Goal: Task Accomplishment & Management: Complete application form

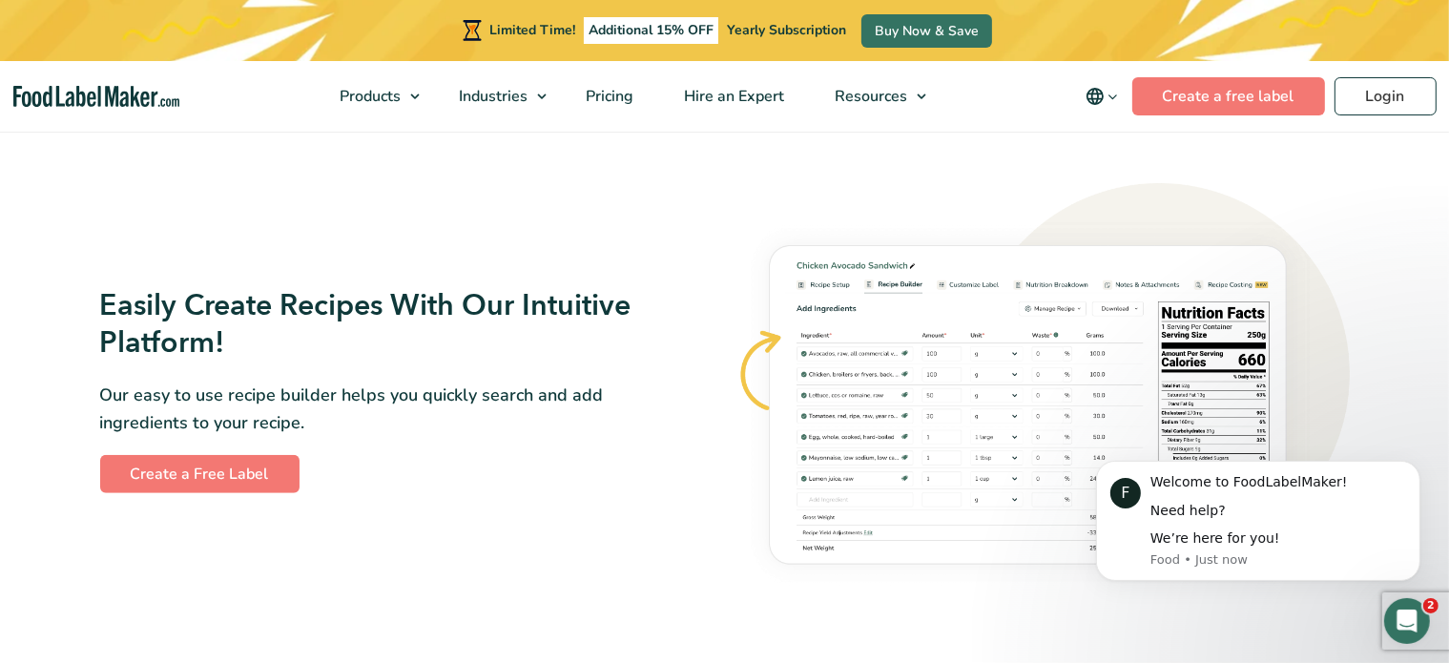
scroll to position [1026, 0]
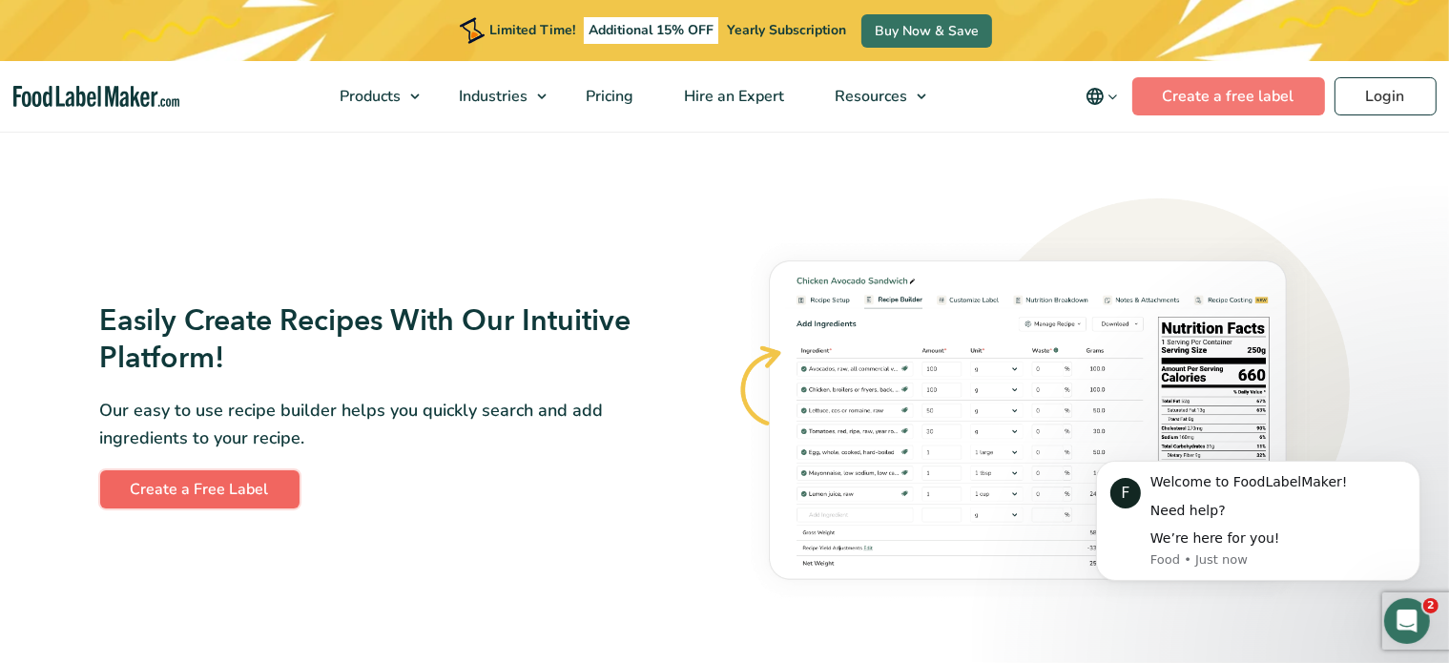
click at [256, 484] on link "Create a Free Label" at bounding box center [199, 489] width 199 height 38
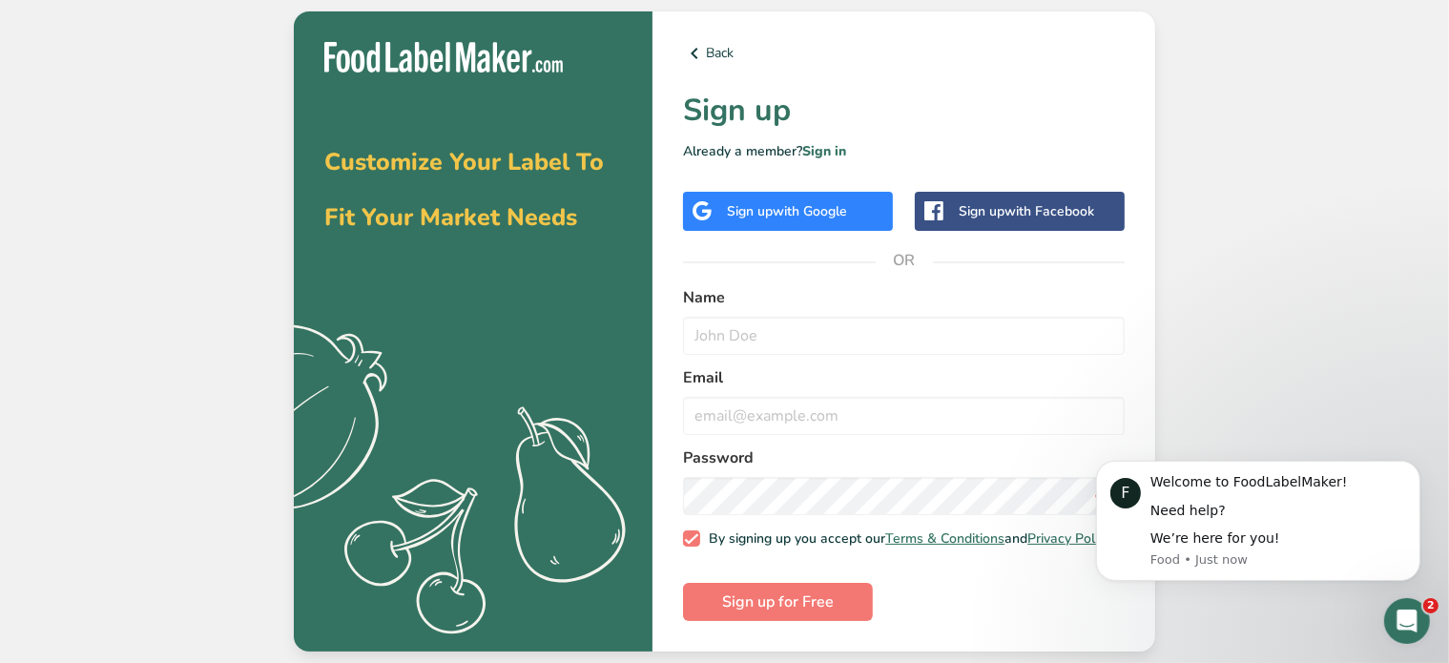
click at [755, 213] on div "Sign up with Google" at bounding box center [787, 211] width 120 height 20
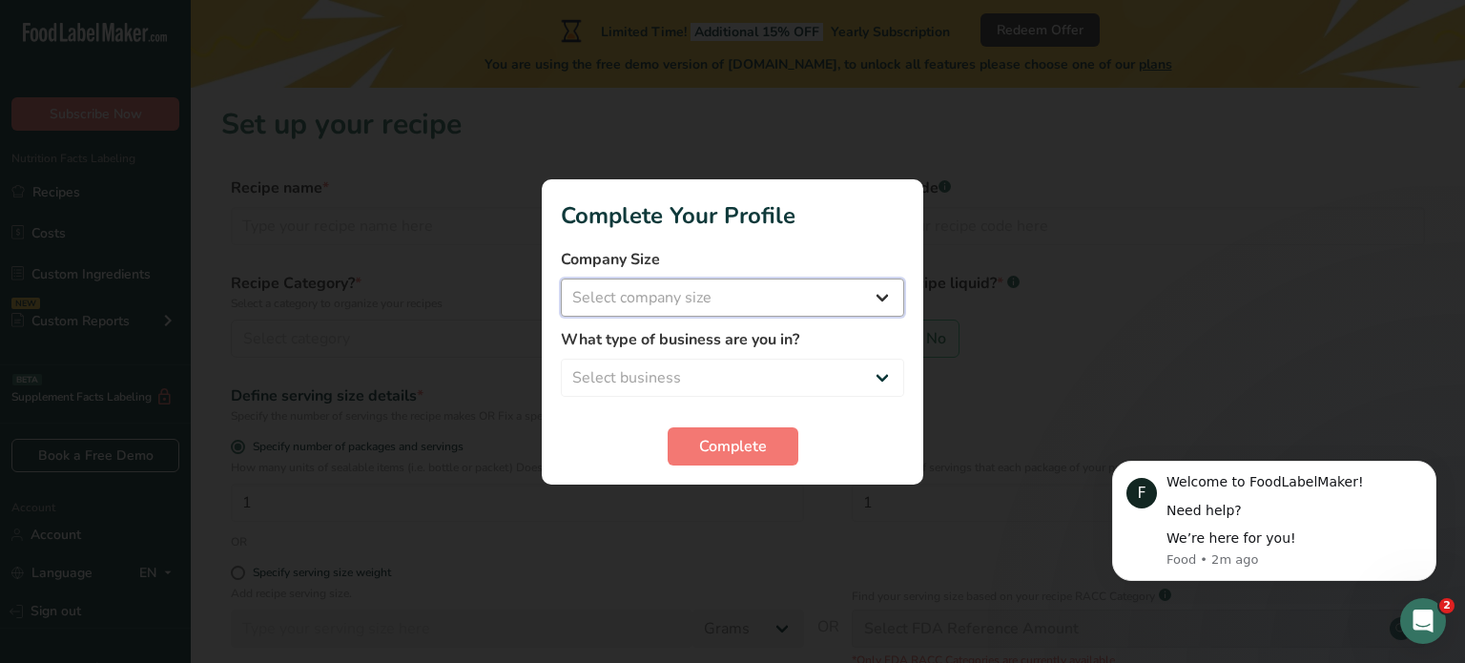
click at [881, 304] on select "Select company size Fewer than 10 Employees 10 to 50 Employees 51 to 500 Employ…" at bounding box center [732, 298] width 343 height 38
click at [864, 527] on div at bounding box center [732, 331] width 1465 height 663
click at [879, 385] on select "Select business Packaged Food Manufacturer Restaurant & Cafe Bakery Meal Plans …" at bounding box center [732, 378] width 343 height 38
click at [1107, 278] on div at bounding box center [732, 331] width 1465 height 663
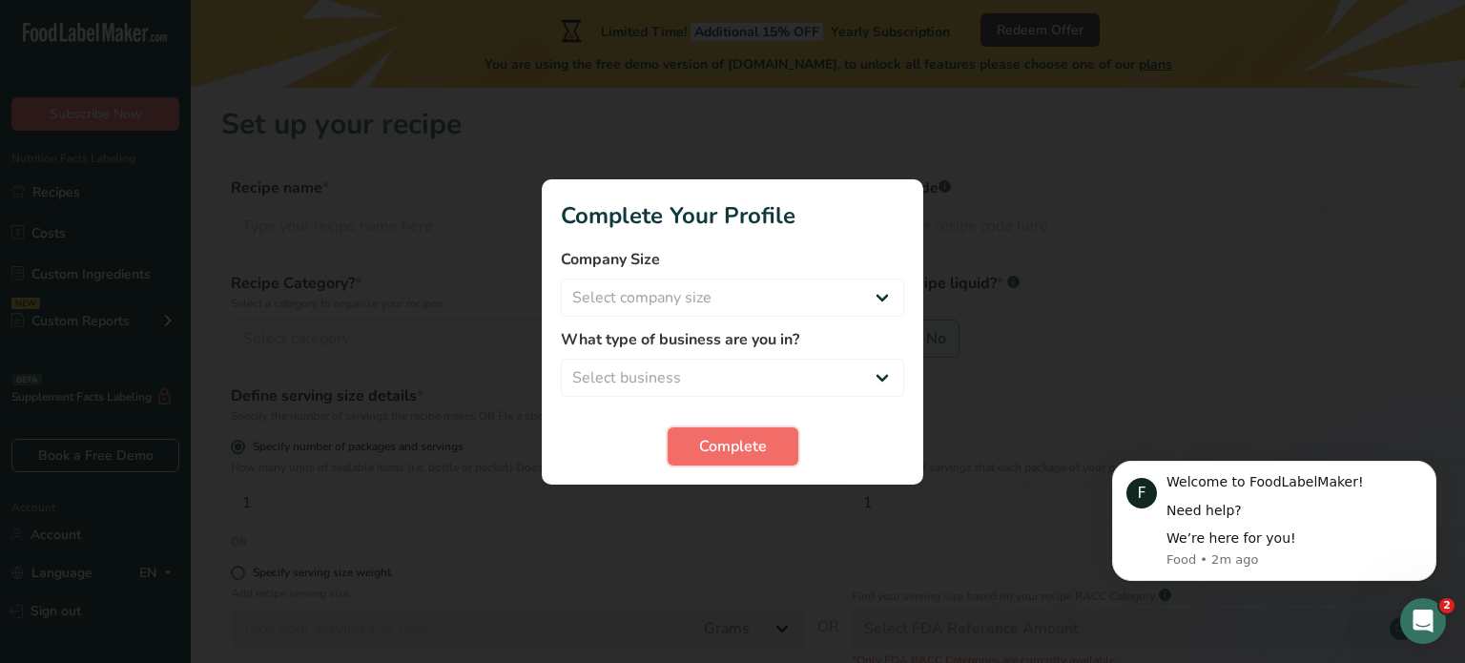
click at [699, 445] on span "Complete" at bounding box center [733, 446] width 68 height 23
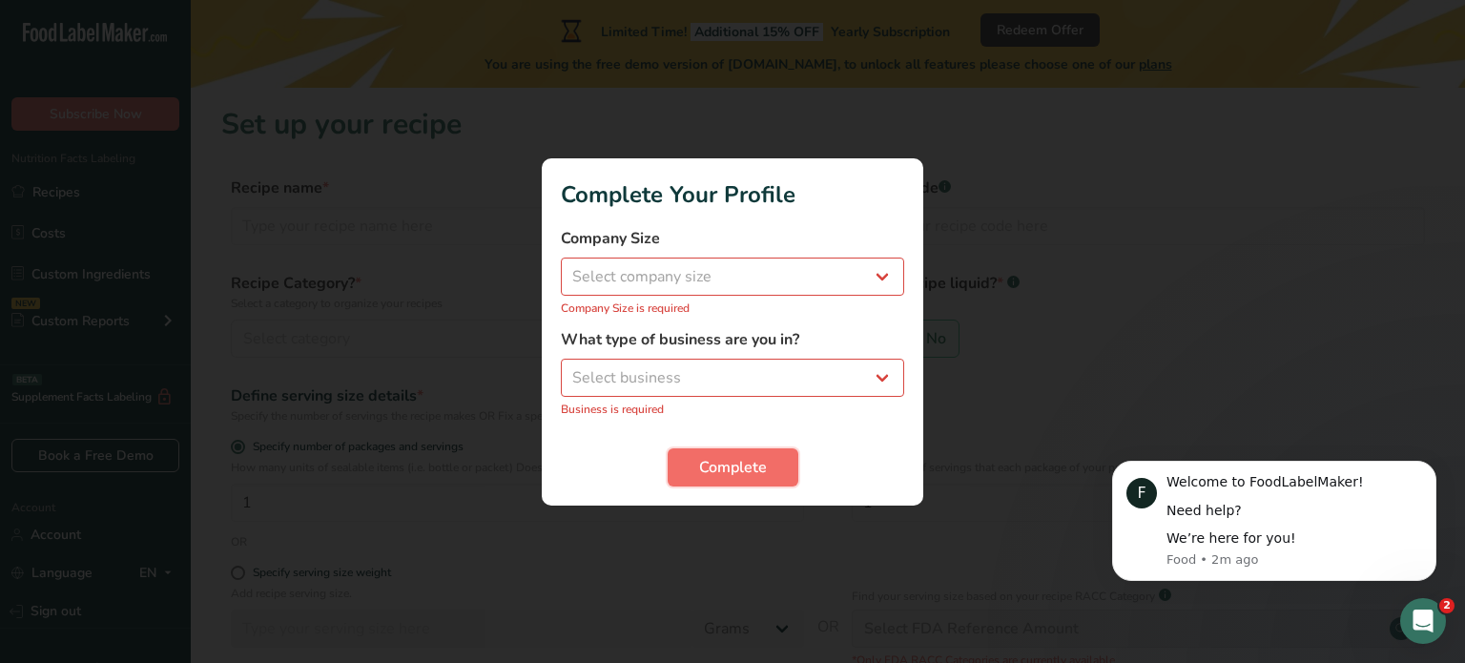
click at [702, 457] on span "Complete" at bounding box center [733, 467] width 68 height 23
click at [1127, 202] on div at bounding box center [732, 331] width 1465 height 663
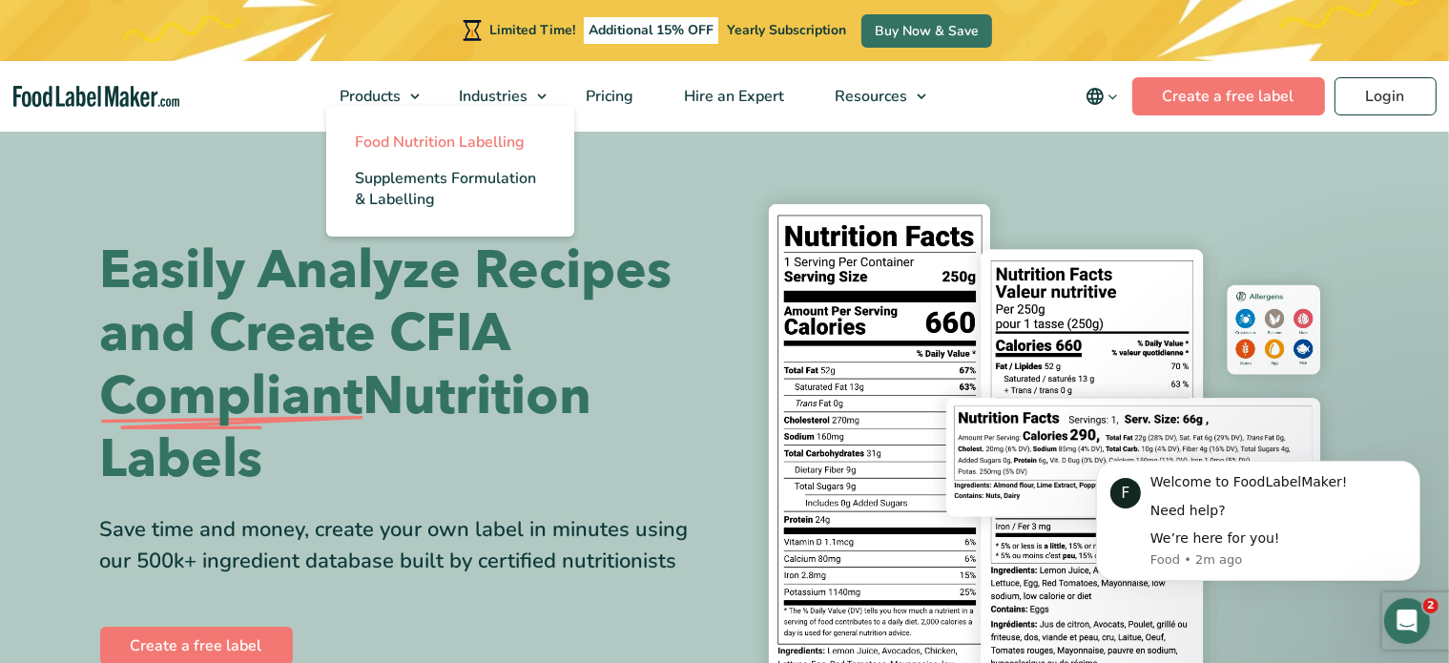
click at [380, 140] on span "Food Nutrition Labelling" at bounding box center [440, 142] width 170 height 21
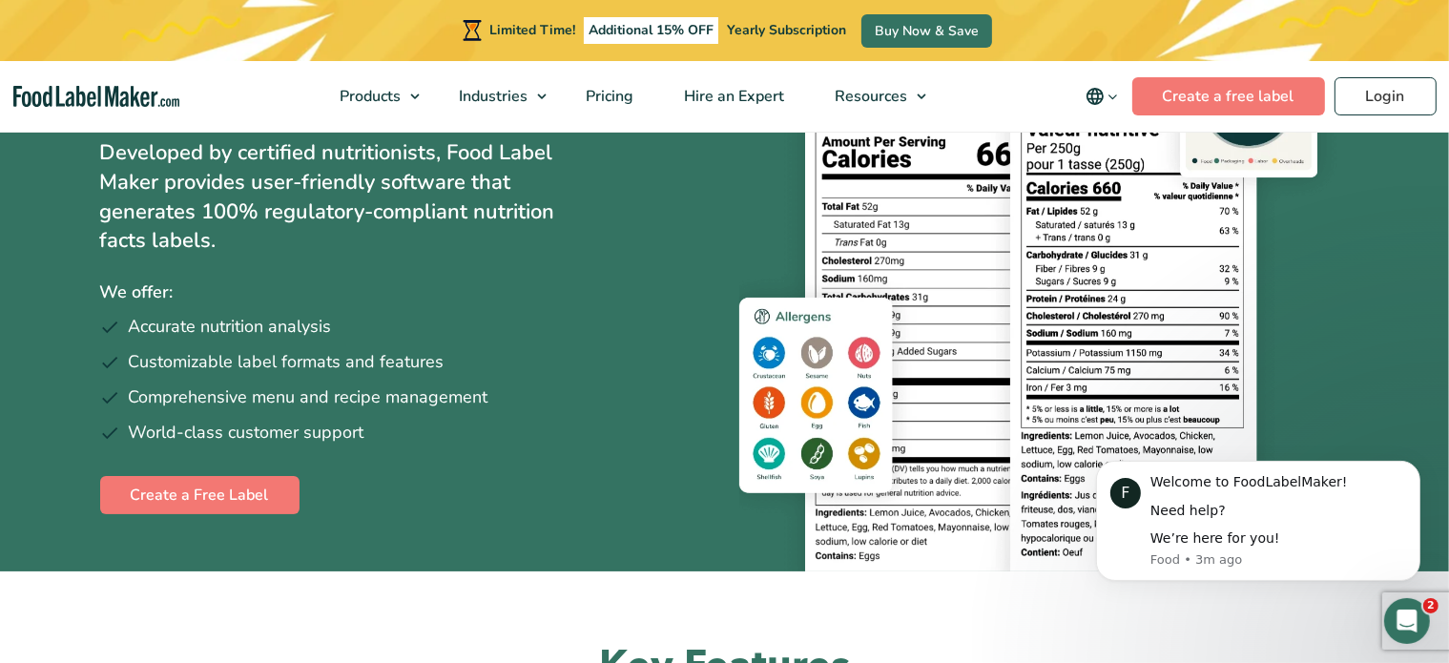
scroll to position [164, 0]
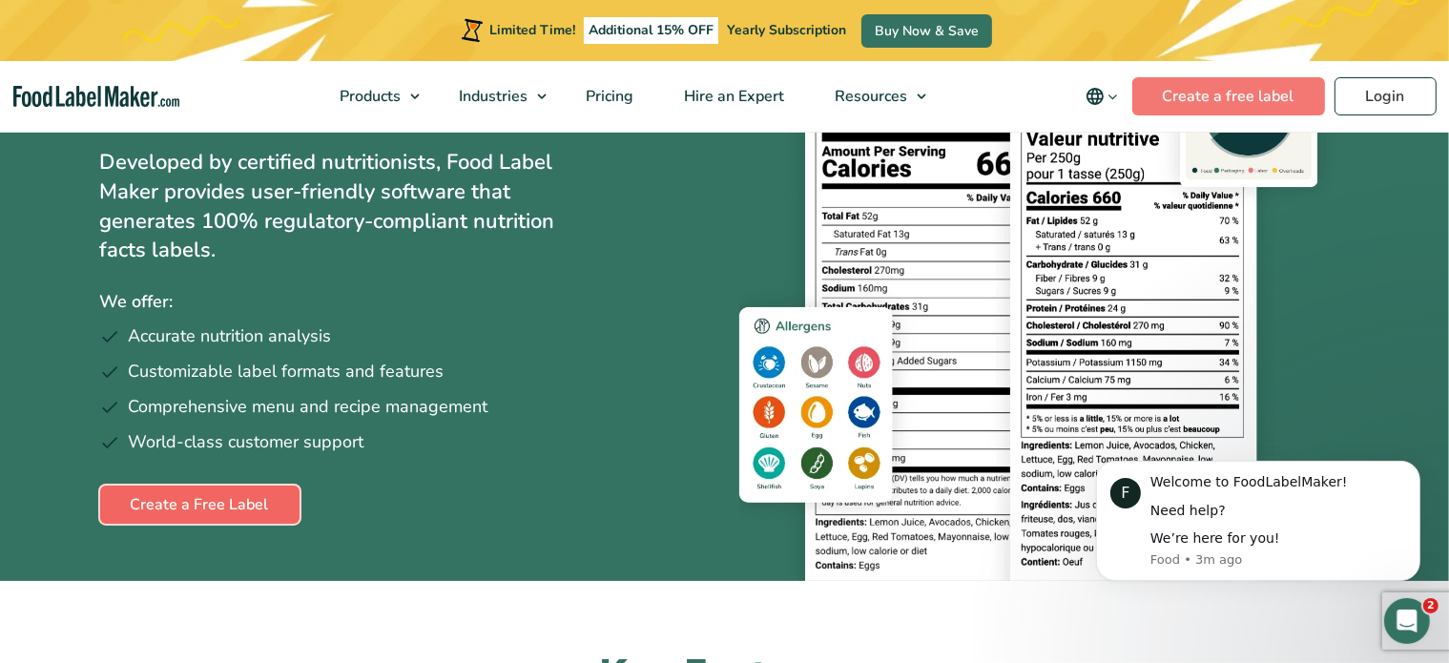
click at [230, 506] on link "Create a Free Label" at bounding box center [199, 505] width 199 height 38
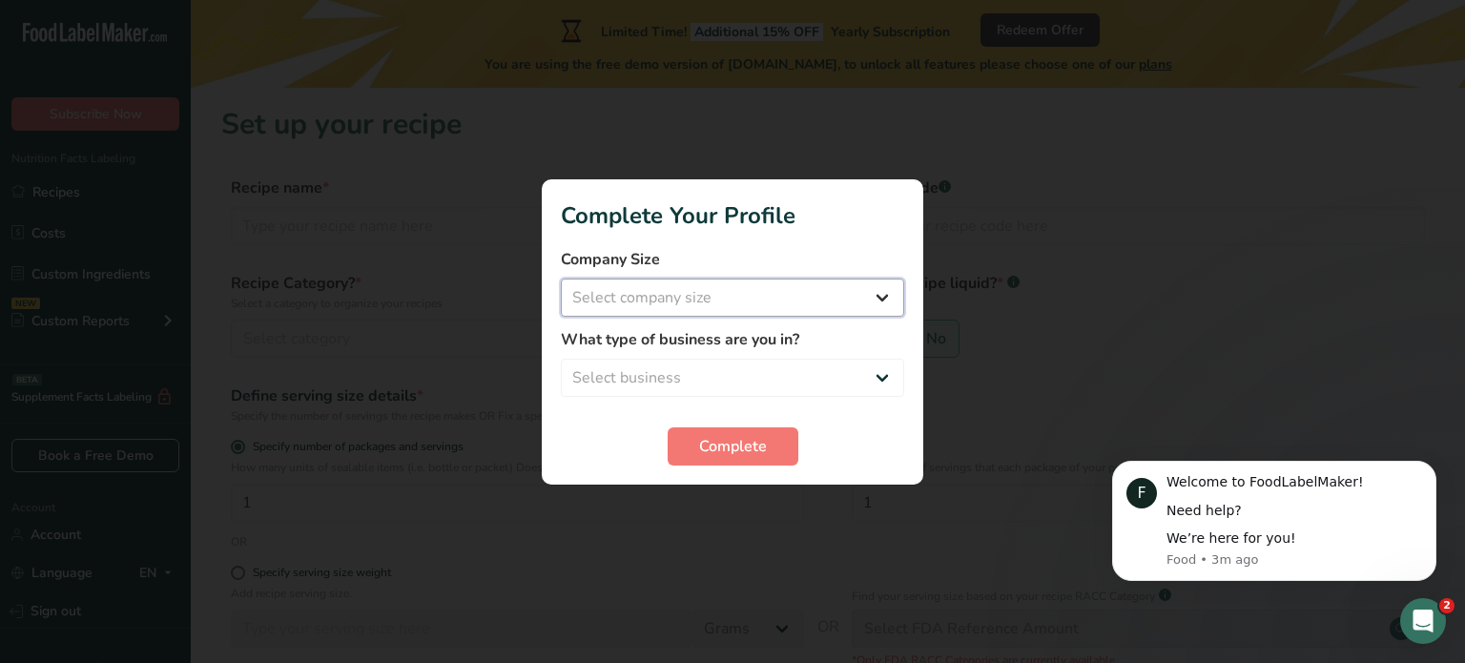
click at [868, 286] on select "Select company size Fewer than 10 Employees 10 to 50 Employees 51 to 500 Employ…" at bounding box center [732, 298] width 343 height 38
select select "1"
click at [561, 279] on select "Select company size Fewer than 10 Employees 10 to 50 Employees 51 to 500 Employ…" at bounding box center [732, 298] width 343 height 38
click at [697, 382] on select "Select business Packaged Food Manufacturer Restaurant & Cafe Bakery Meal Plans …" at bounding box center [732, 378] width 343 height 38
select select "8"
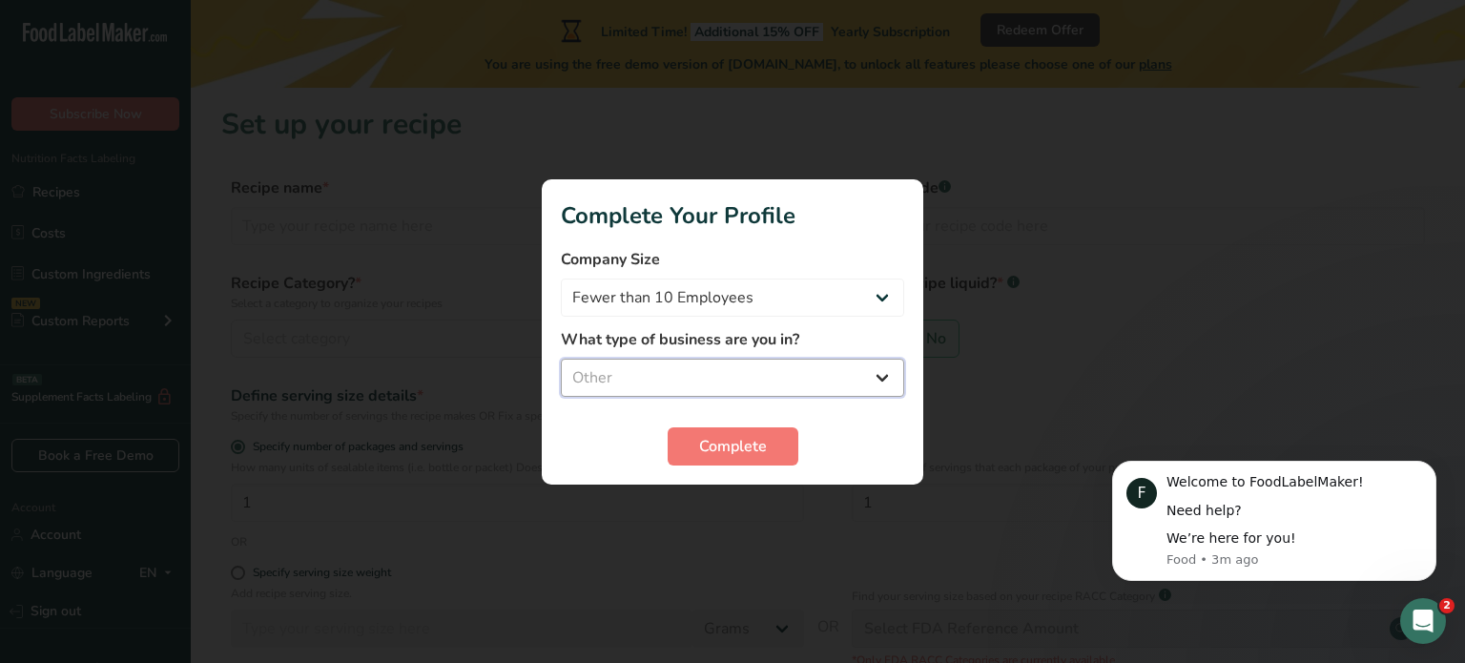
click at [561, 359] on select "Select business Packaged Food Manufacturer Restaurant & Cafe Bakery Meal Plans …" at bounding box center [732, 378] width 343 height 38
click at [721, 448] on span "Complete" at bounding box center [733, 446] width 68 height 23
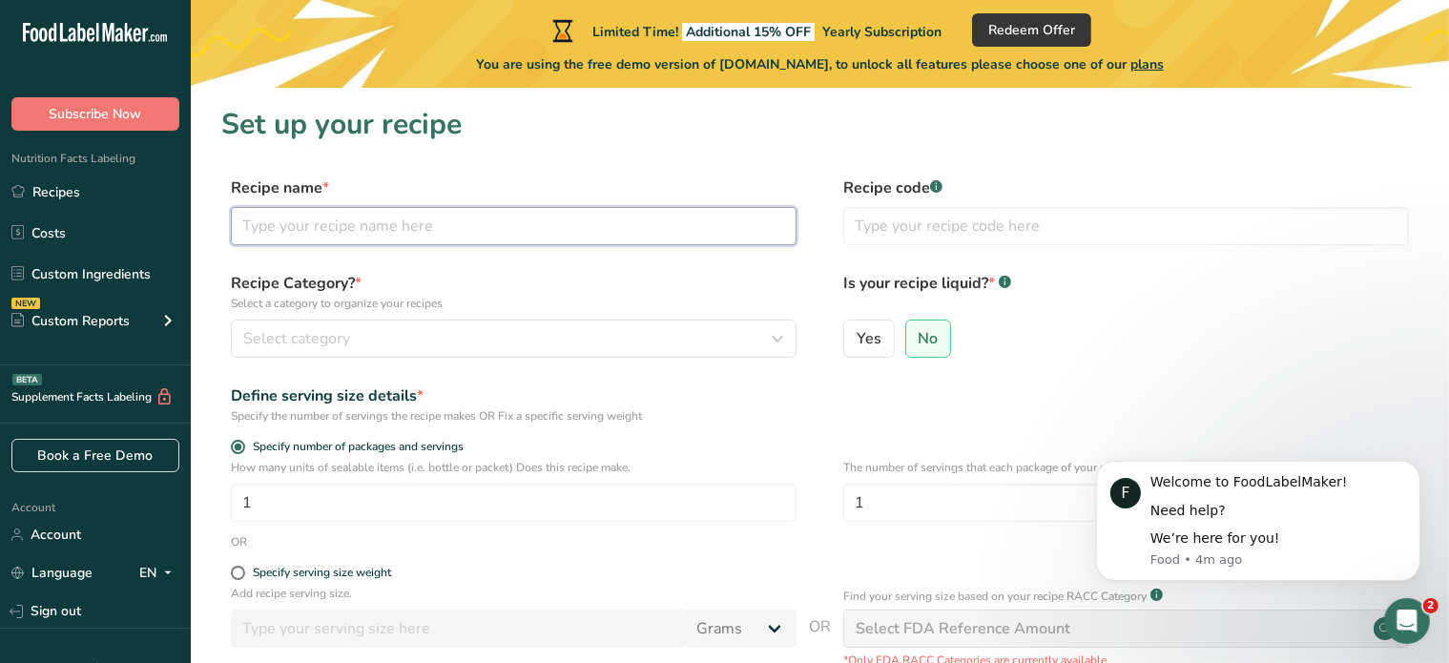
click at [311, 224] on input "text" at bounding box center [514, 226] width 566 height 38
type input "Chicken Dumplings"
click at [874, 213] on input "text" at bounding box center [1126, 226] width 566 height 38
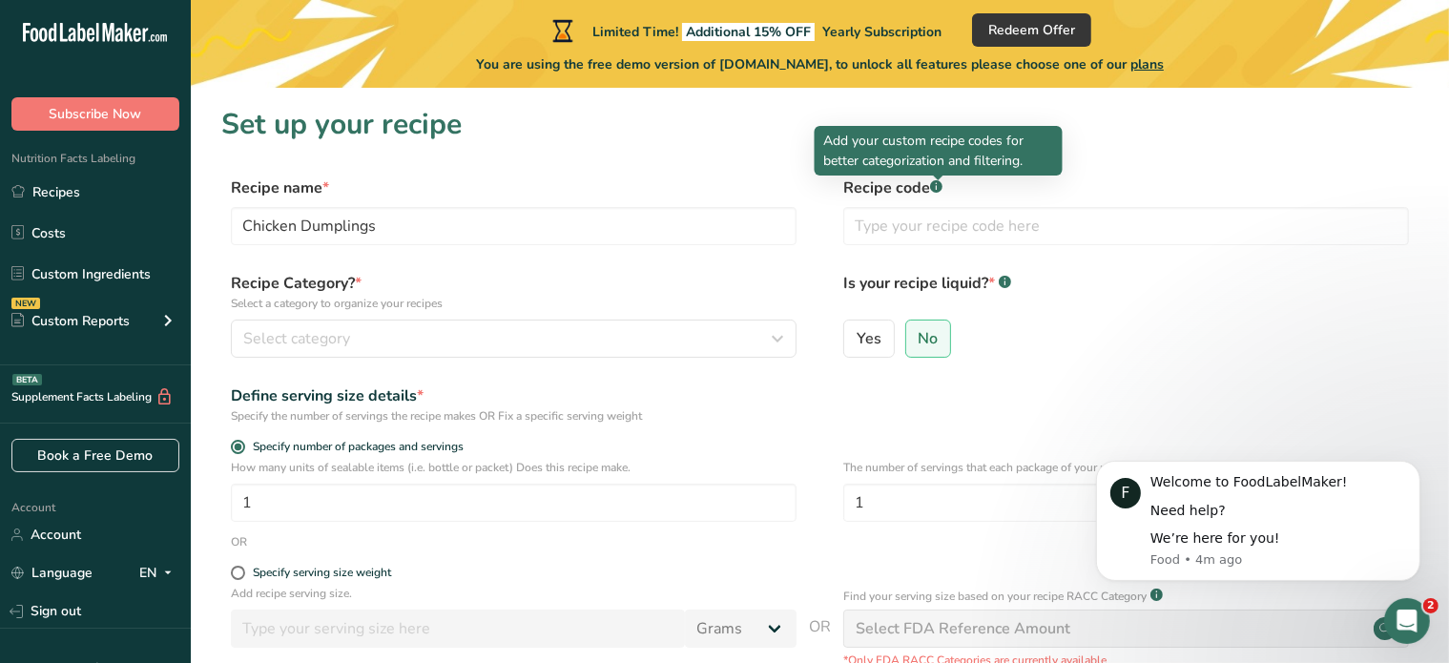
click at [932, 183] on icon ".a-a{fill:#347362;}.b-a{fill:#fff;}" at bounding box center [936, 186] width 12 height 12
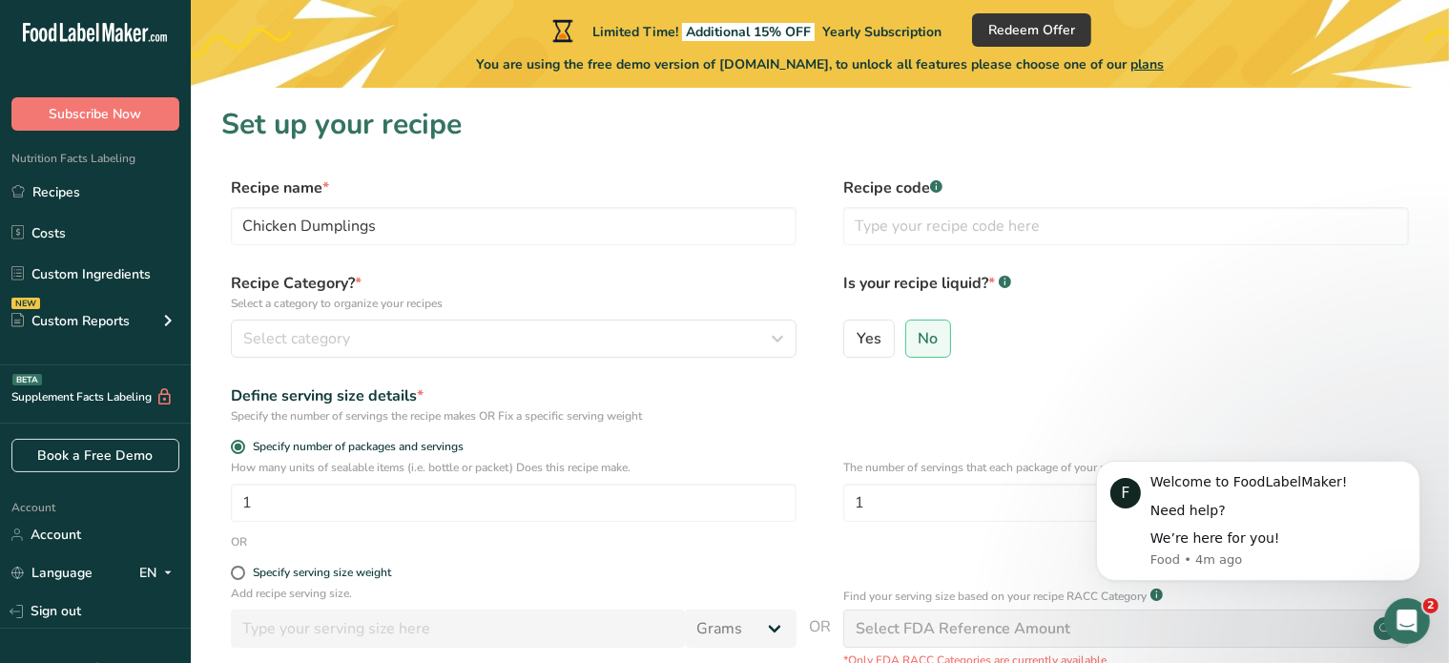
click at [941, 183] on rect at bounding box center [936, 186] width 12 height 12
click at [294, 328] on span "Select category" at bounding box center [296, 338] width 107 height 23
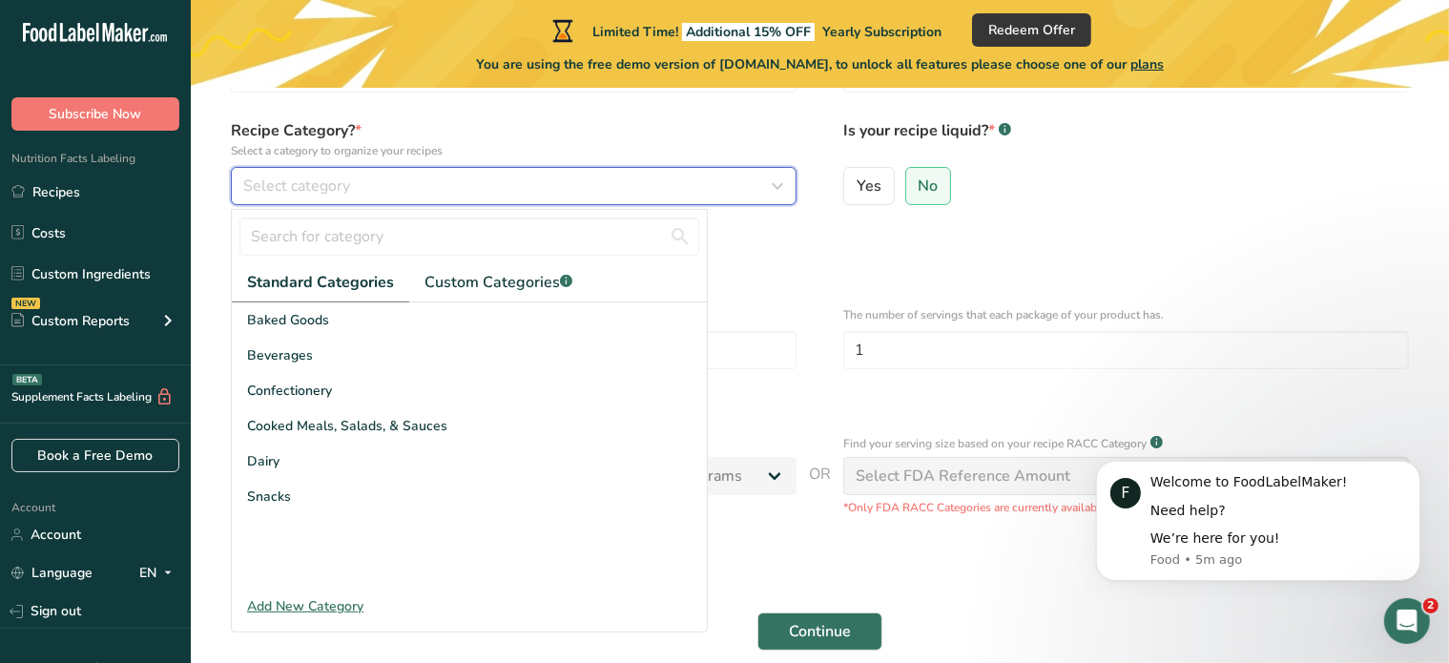
scroll to position [191, 0]
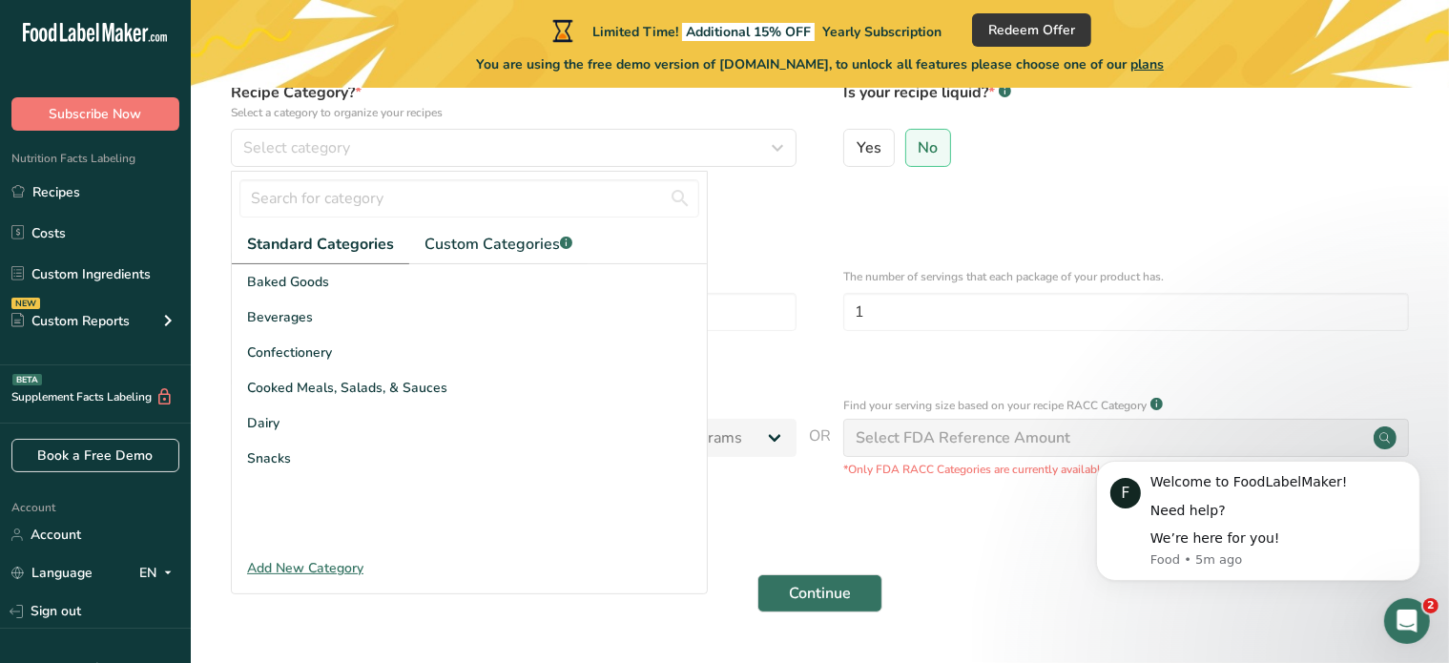
click at [263, 568] on div "Add New Category" at bounding box center [469, 568] width 475 height 20
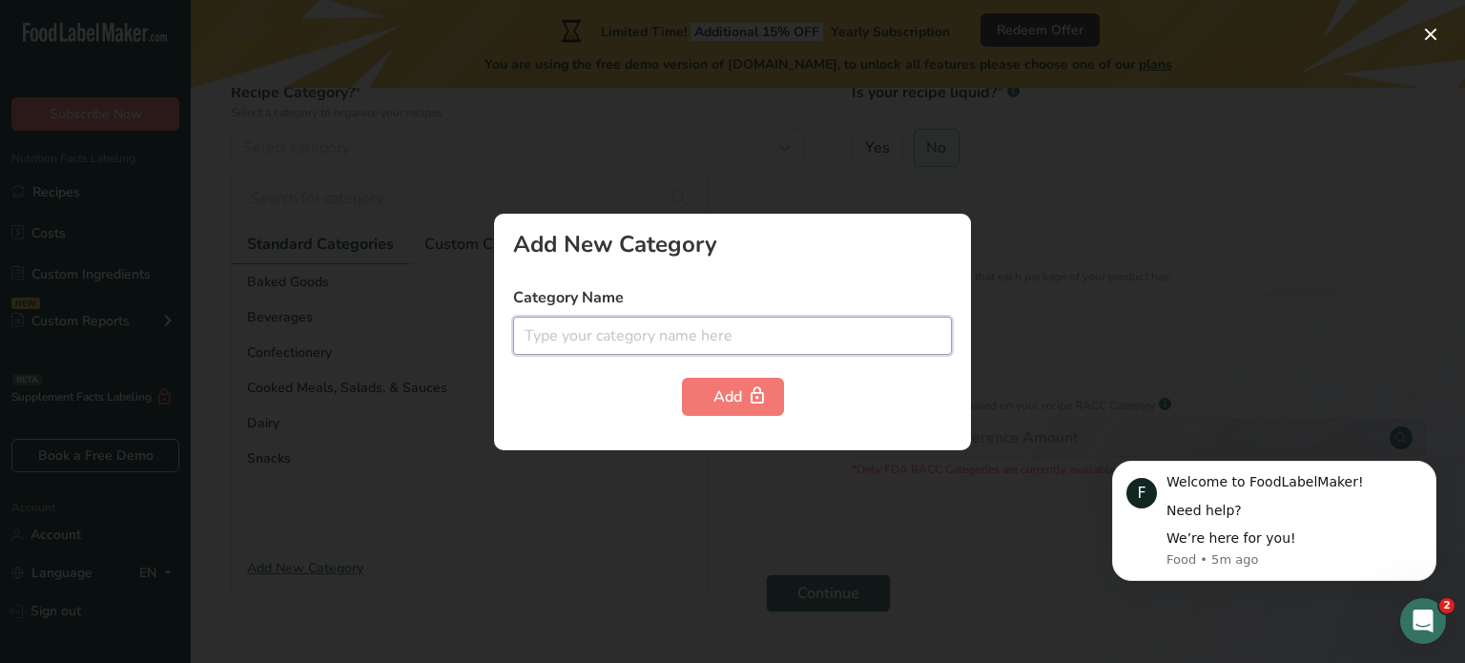
click at [534, 335] on input "text" at bounding box center [732, 336] width 439 height 38
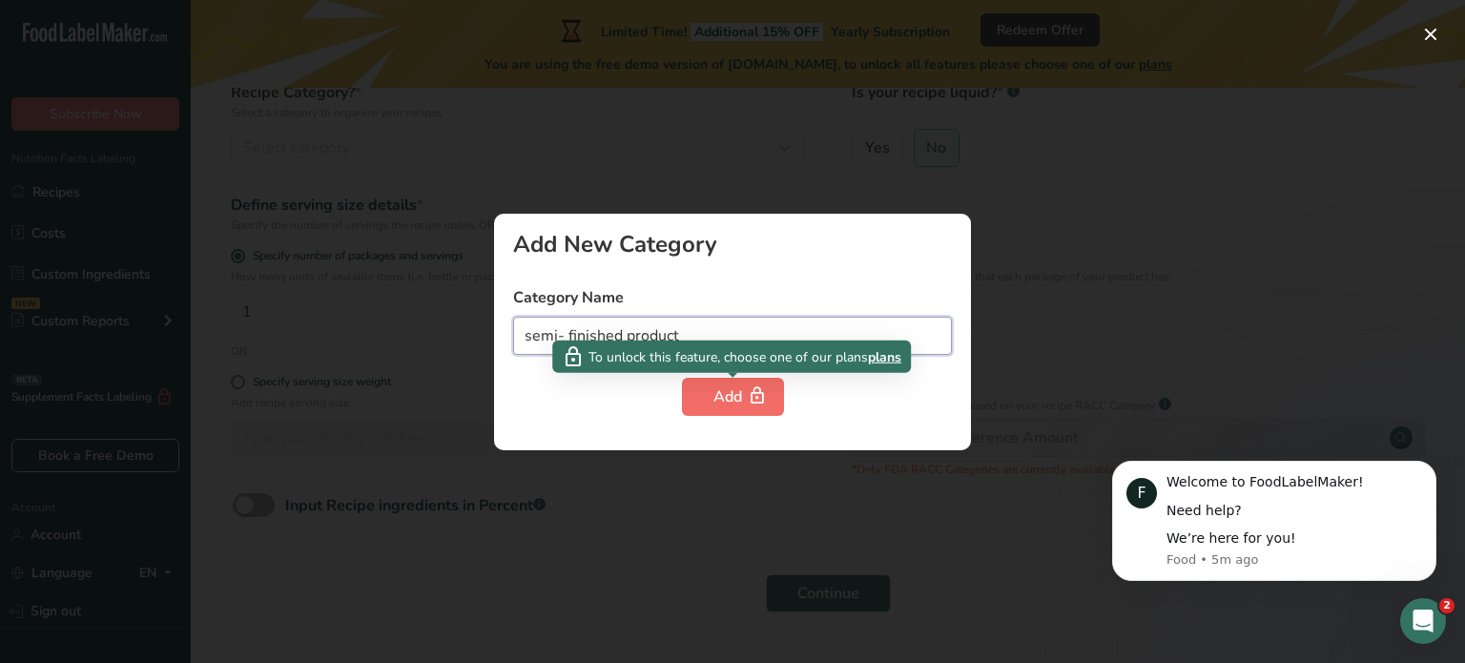
type input "semi- finished product"
click at [698, 380] on button "Add" at bounding box center [733, 397] width 102 height 38
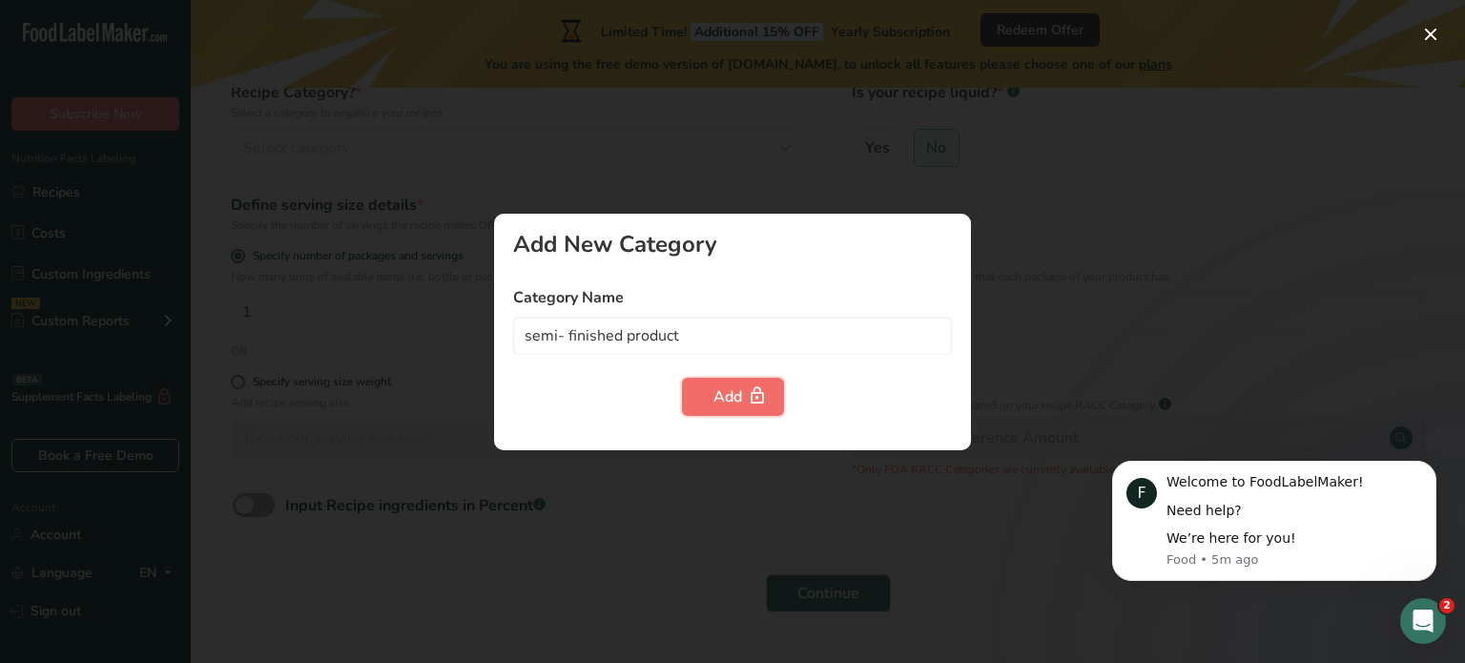
click at [713, 393] on div "Add" at bounding box center [732, 396] width 39 height 23
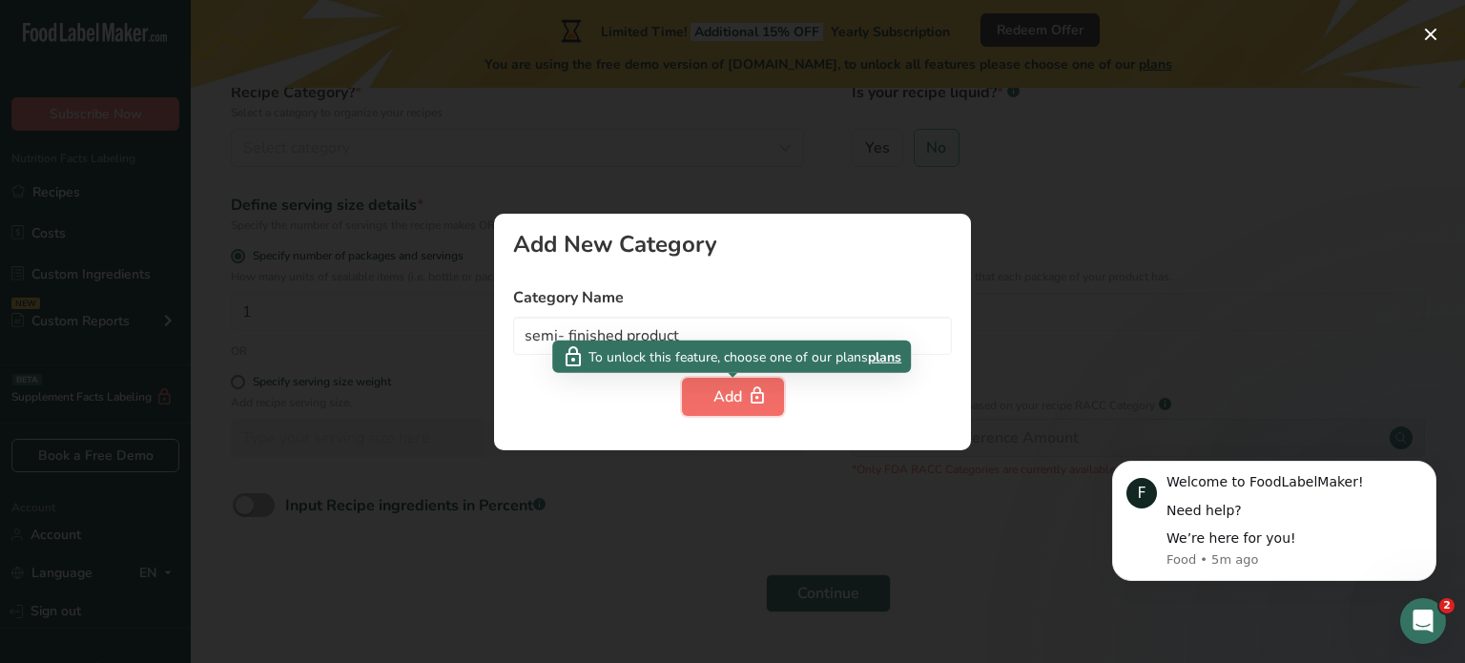
click at [736, 395] on div "Add" at bounding box center [732, 396] width 39 height 23
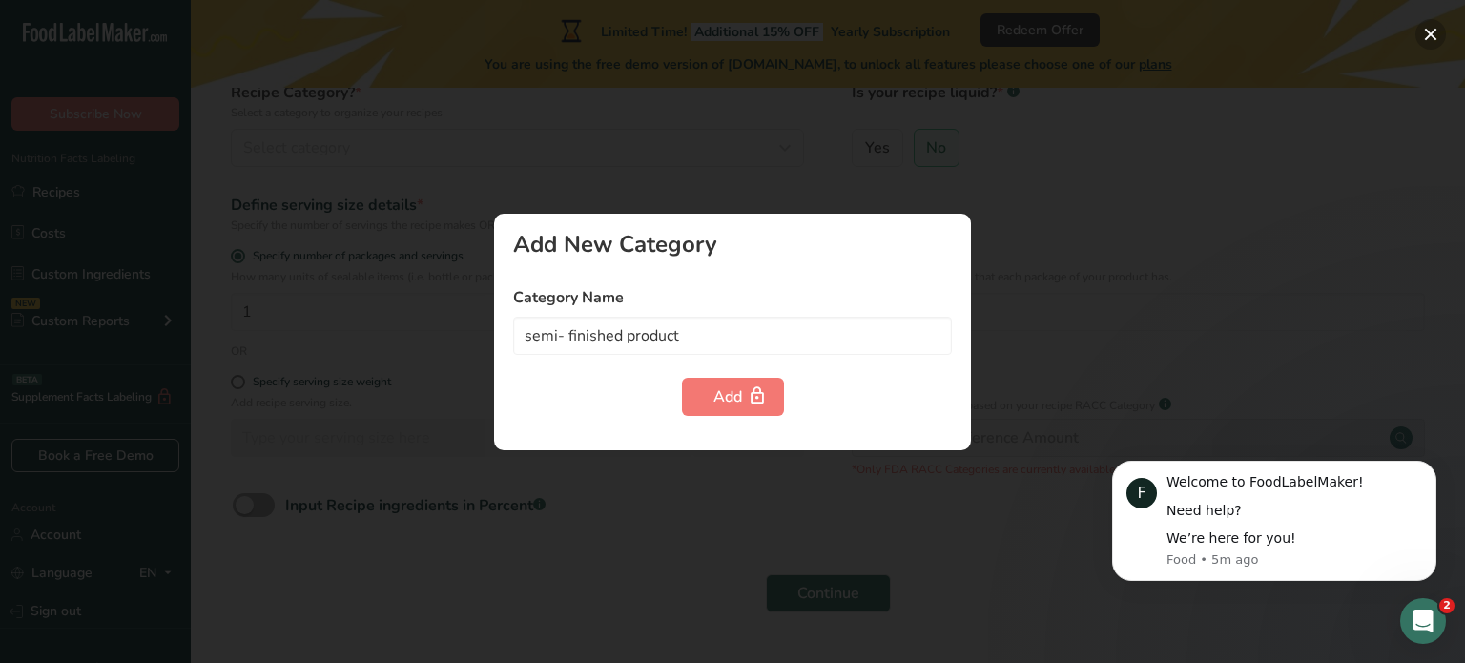
click at [1421, 24] on button "button" at bounding box center [1431, 34] width 31 height 31
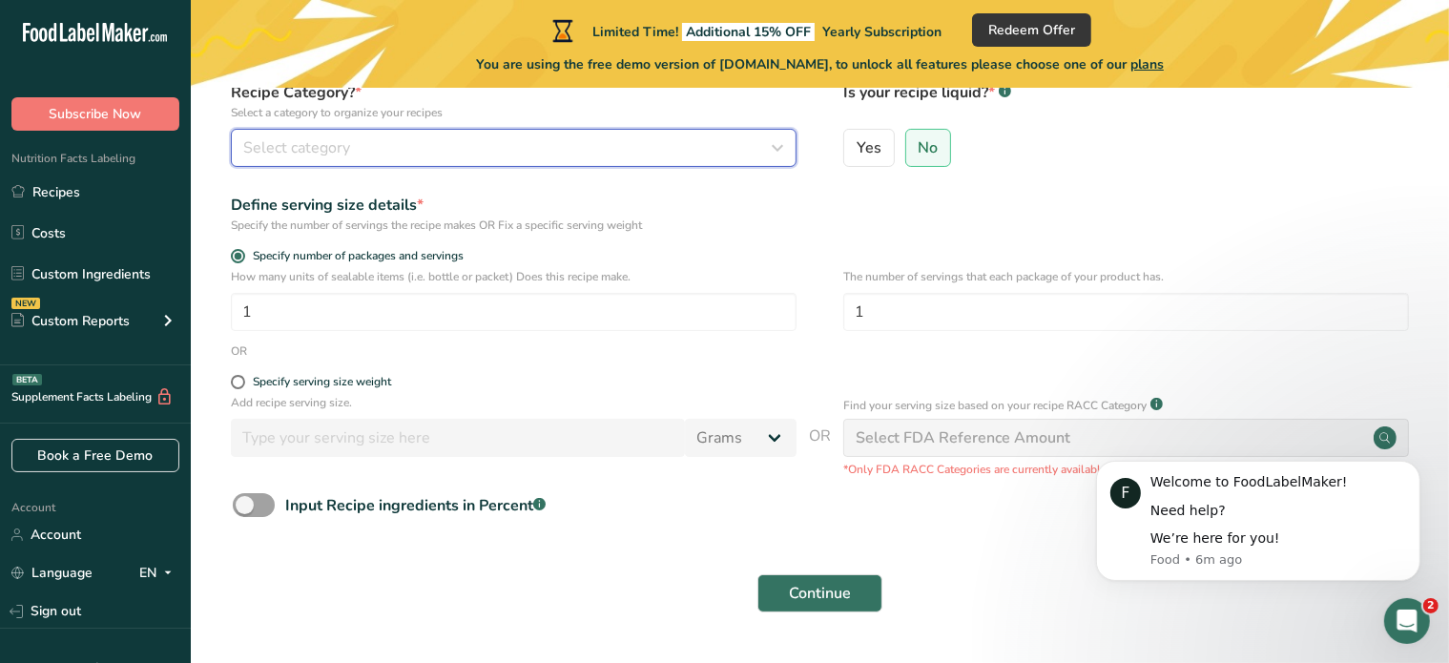
click at [775, 150] on icon "button" at bounding box center [777, 148] width 23 height 34
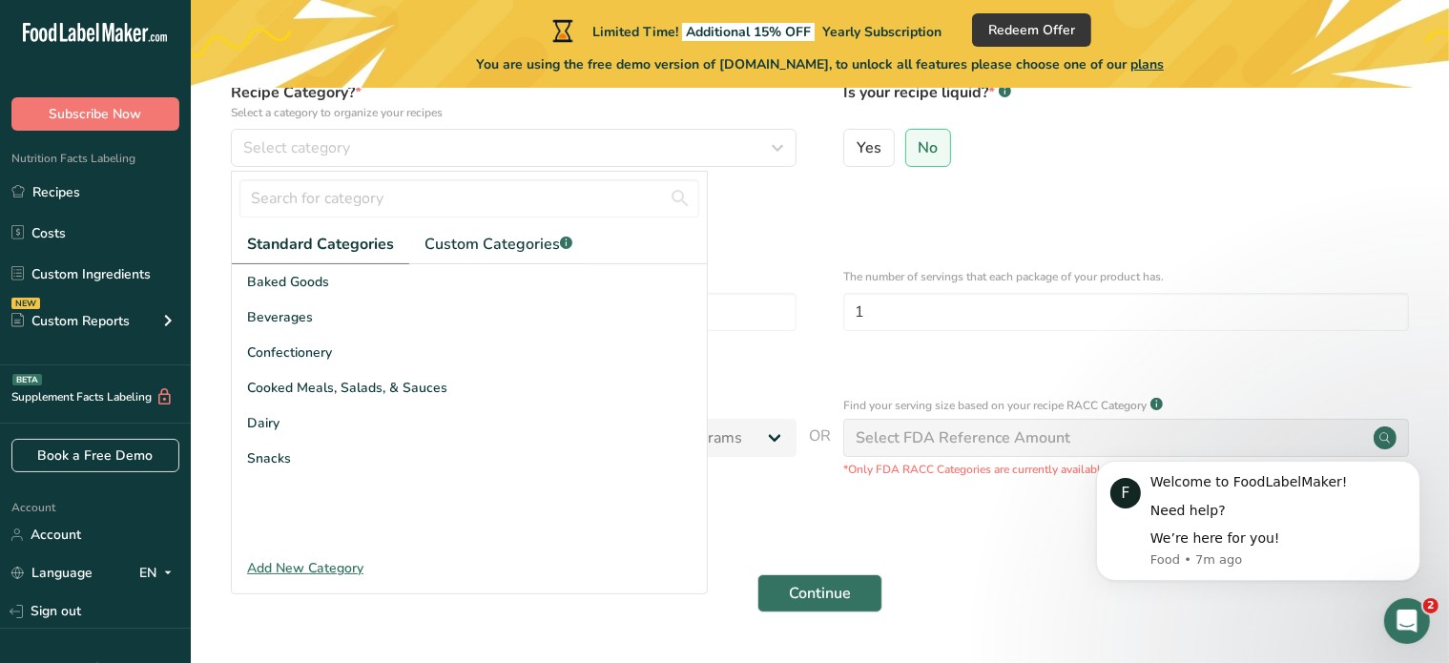
click at [1162, 66] on span "plans" at bounding box center [1146, 64] width 33 height 18
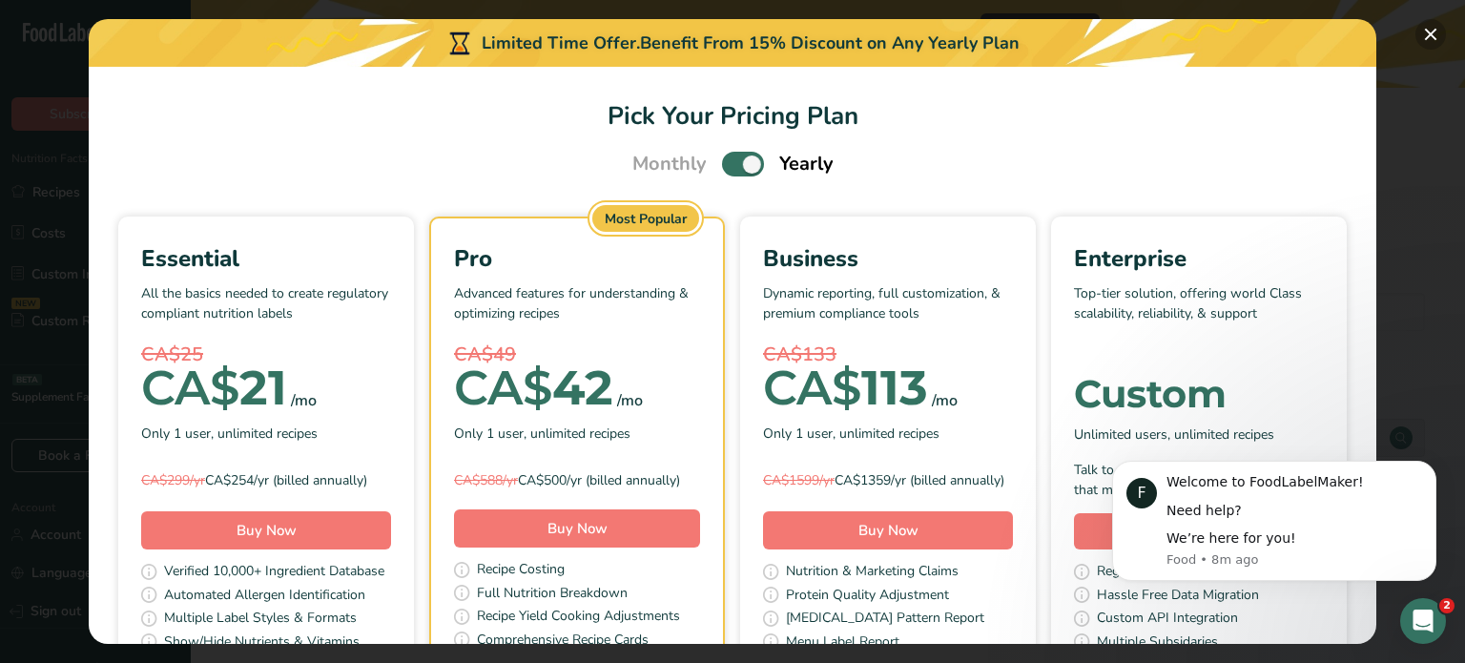
click at [1432, 32] on button "Pick Your Pricing Plan Modal" at bounding box center [1431, 34] width 31 height 31
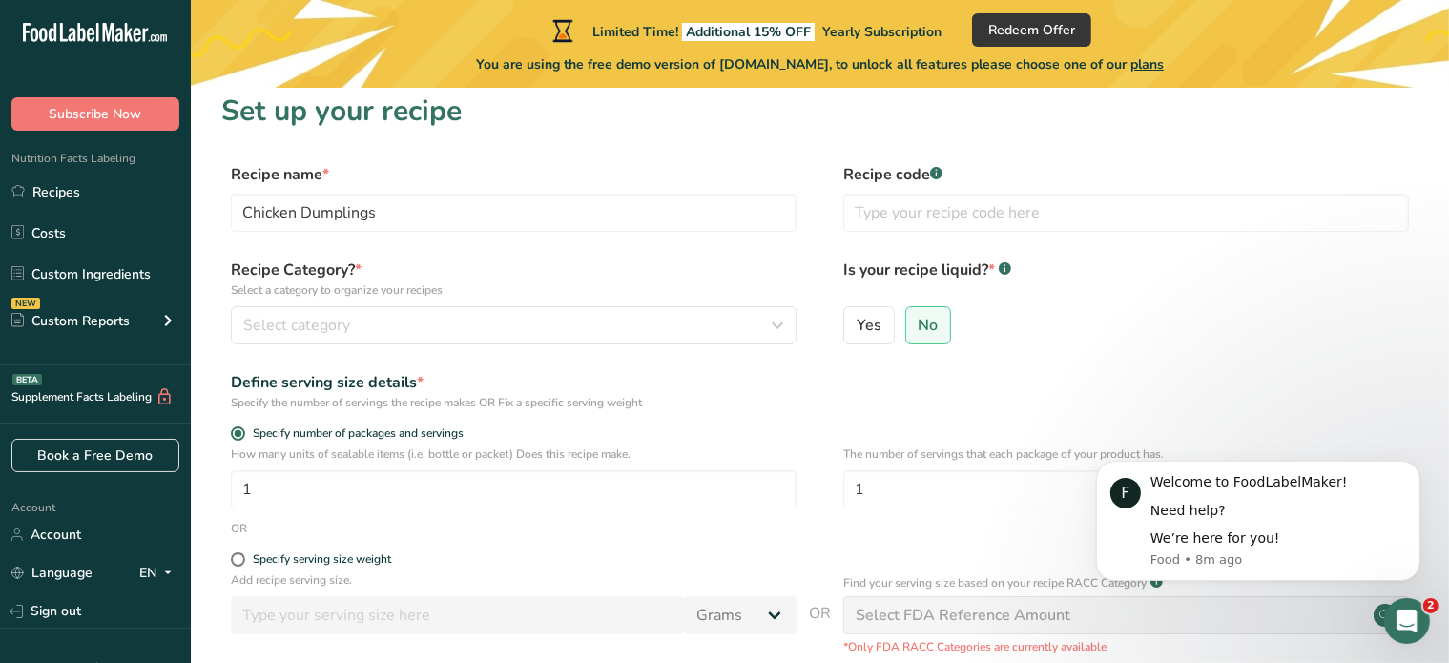
scroll to position [0, 0]
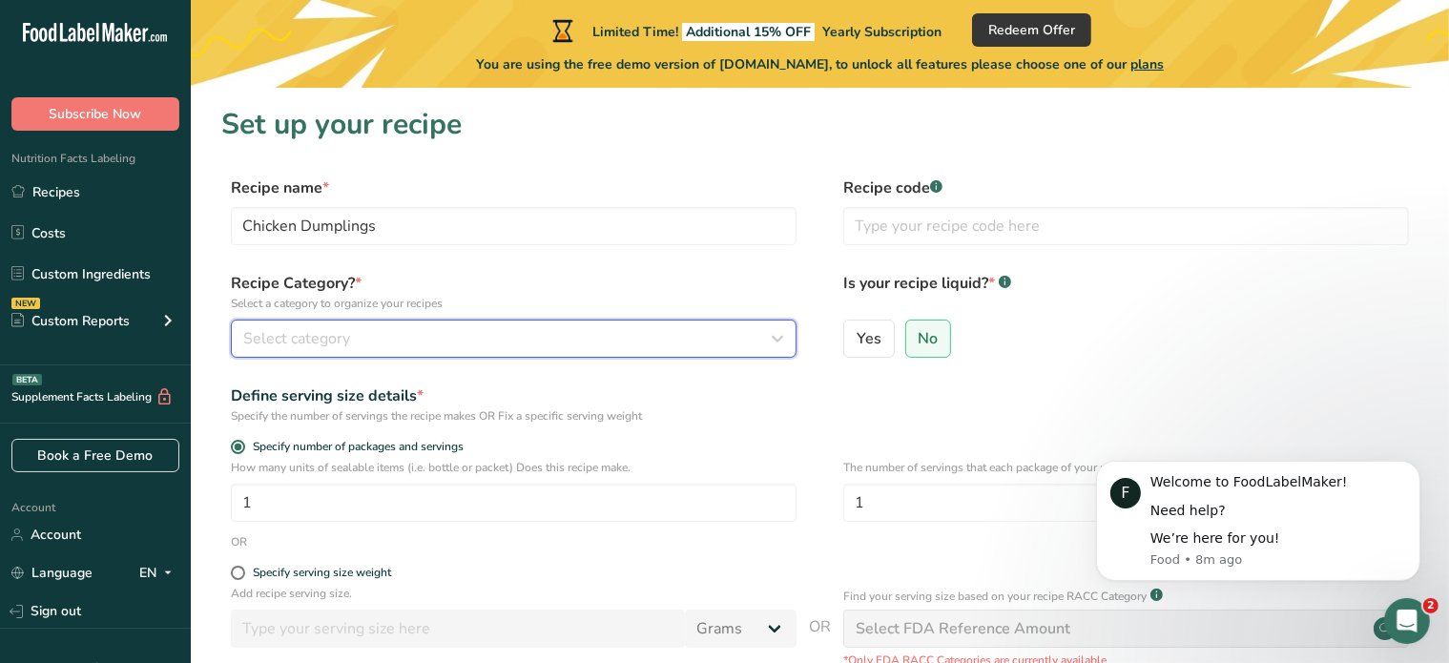
click at [770, 345] on icon "button" at bounding box center [777, 338] width 23 height 34
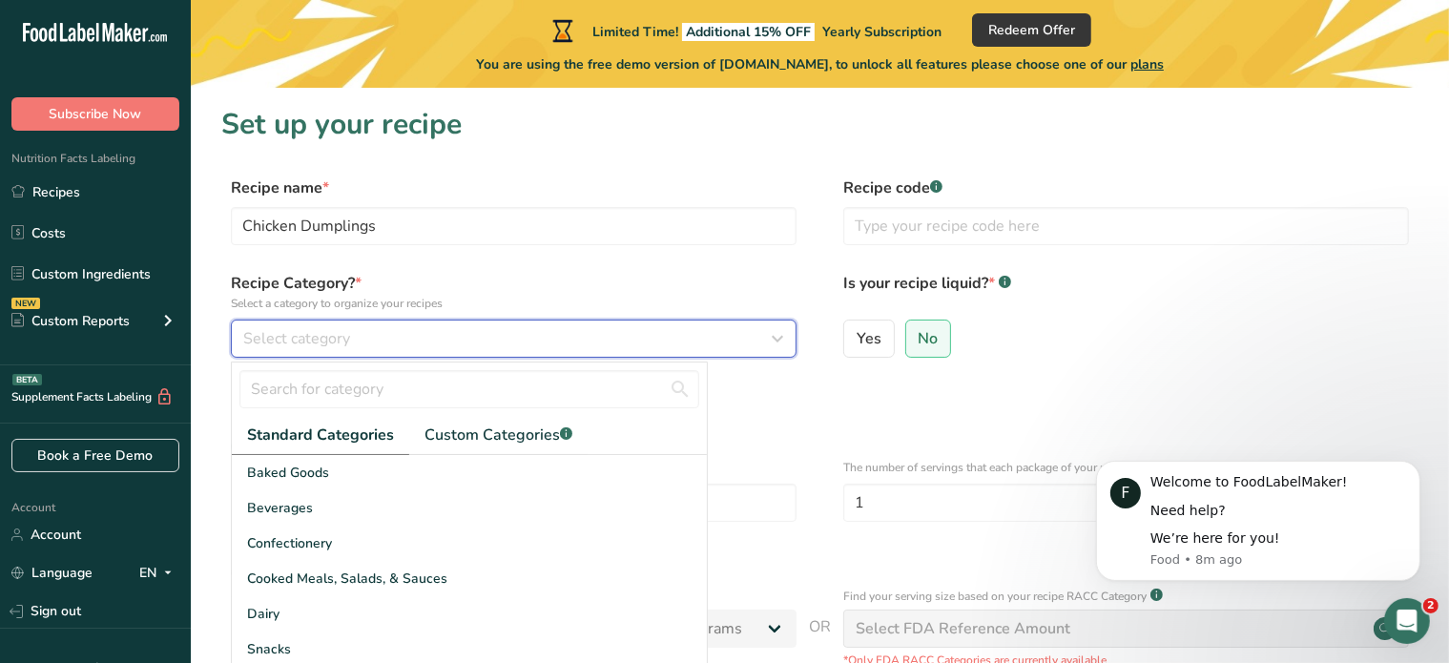
click at [770, 345] on icon "button" at bounding box center [777, 338] width 23 height 34
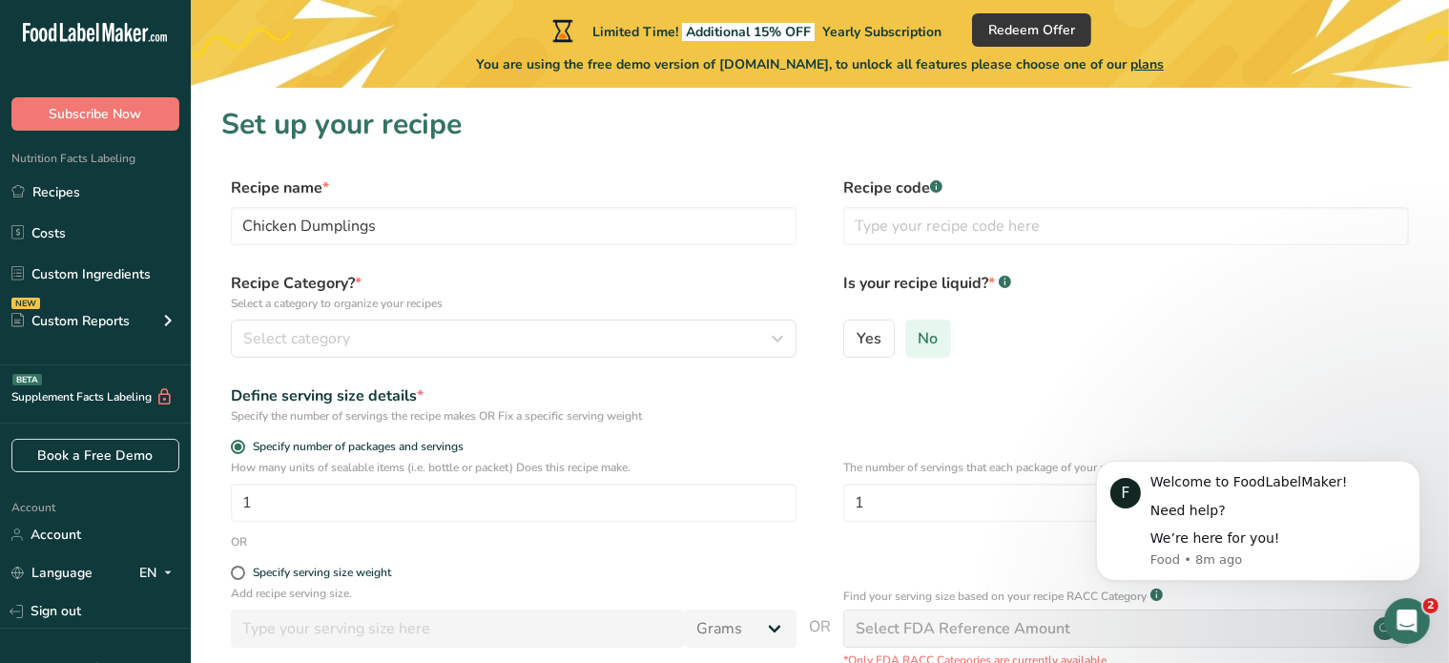
click at [923, 346] on span "No" at bounding box center [929, 338] width 20 height 19
click at [919, 344] on input "No" at bounding box center [912, 338] width 12 height 12
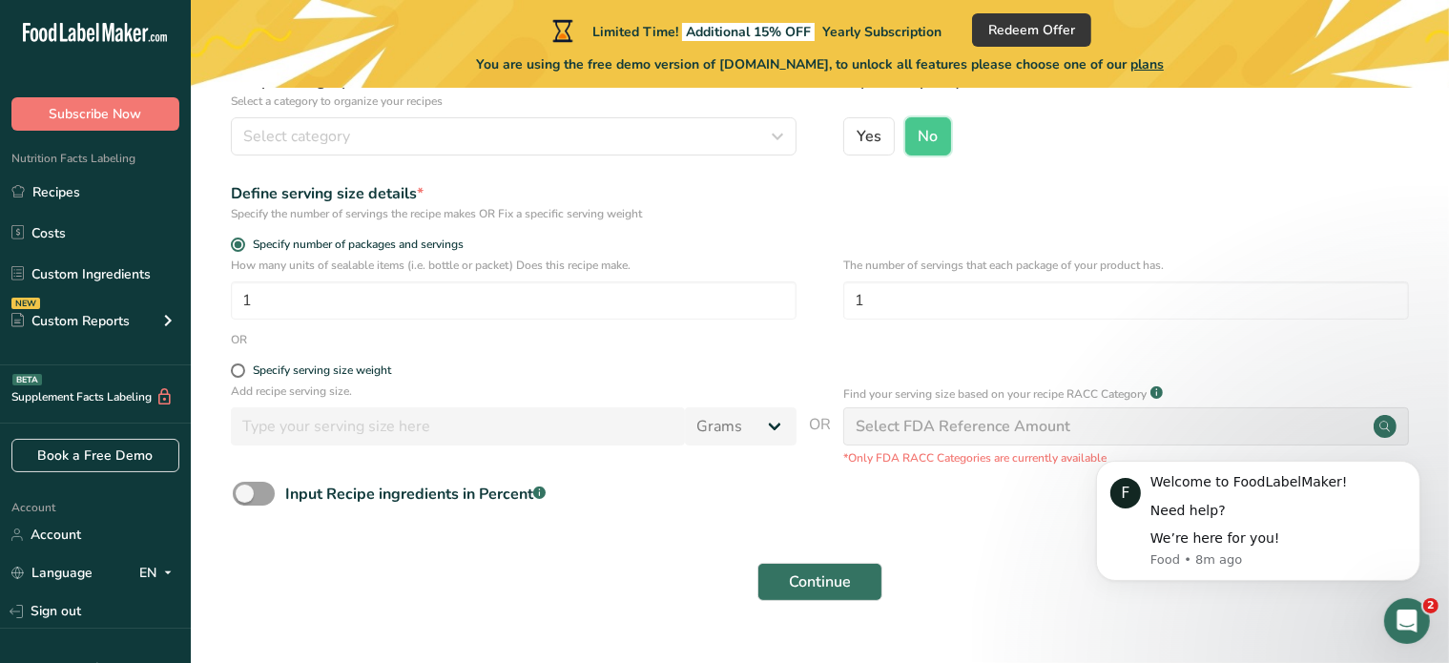
scroll to position [228, 0]
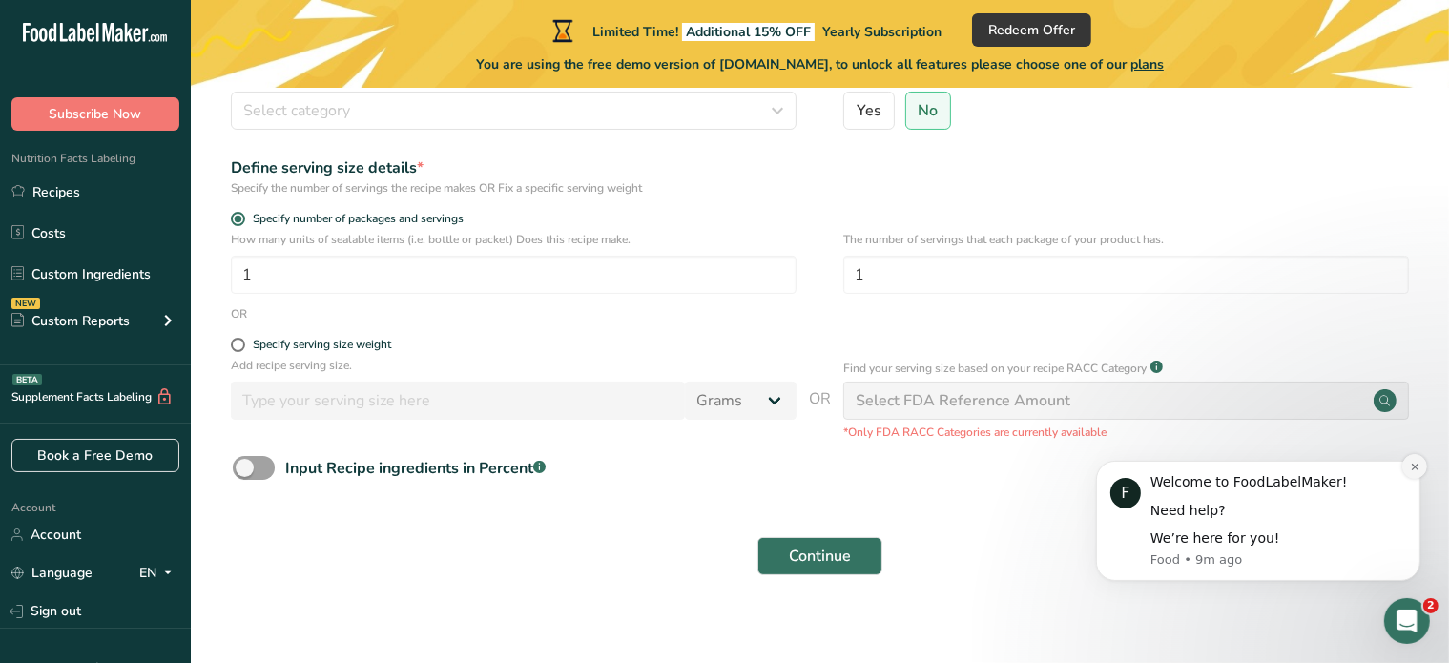
click at [1413, 464] on icon "Dismiss notification" at bounding box center [1413, 465] width 7 height 7
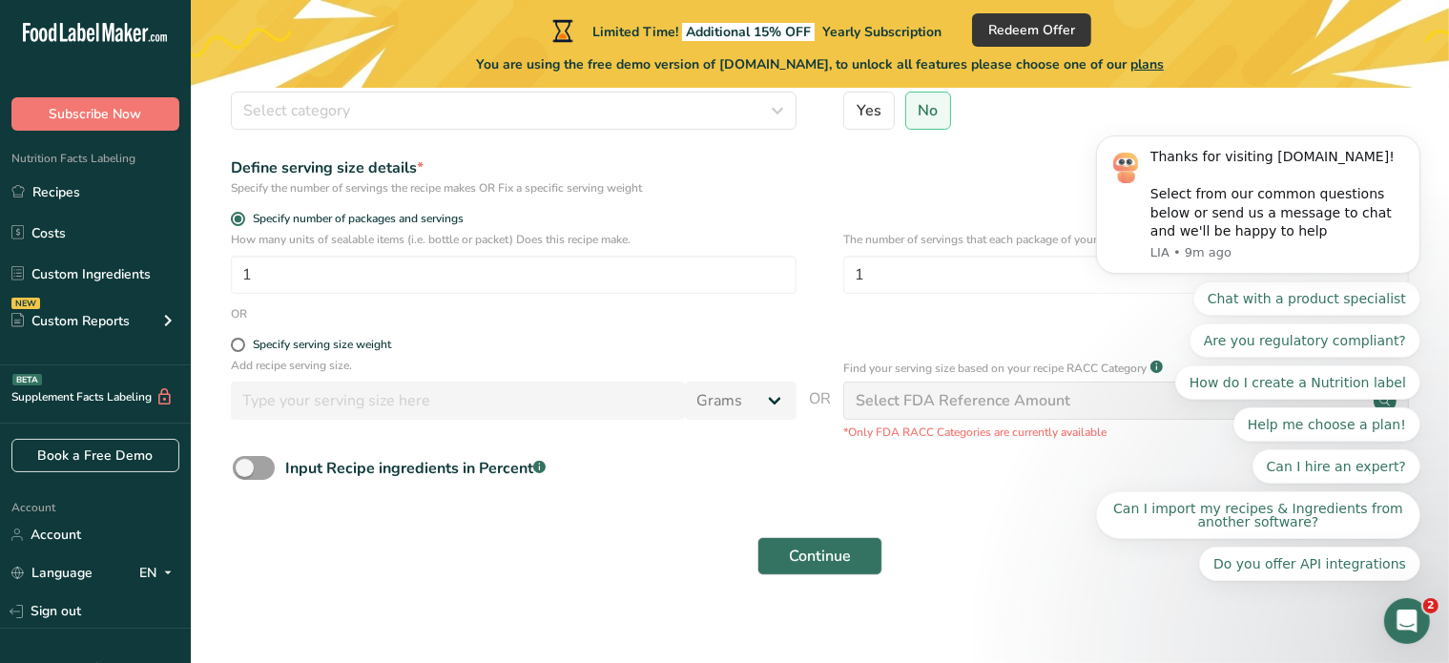
click at [1049, 532] on div "Continue" at bounding box center [819, 556] width 1197 height 61
